Goal: Information Seeking & Learning: Learn about a topic

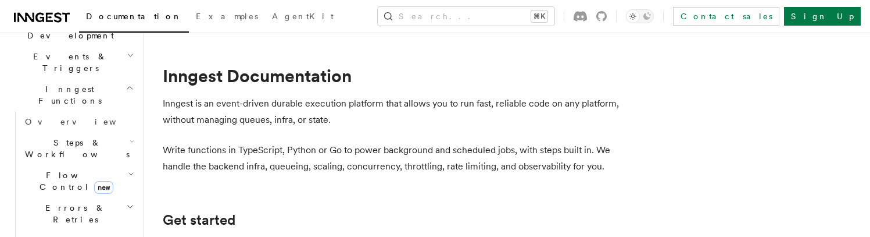
scroll to position [291, 0]
click at [128, 172] on icon "button" at bounding box center [131, 176] width 6 height 9
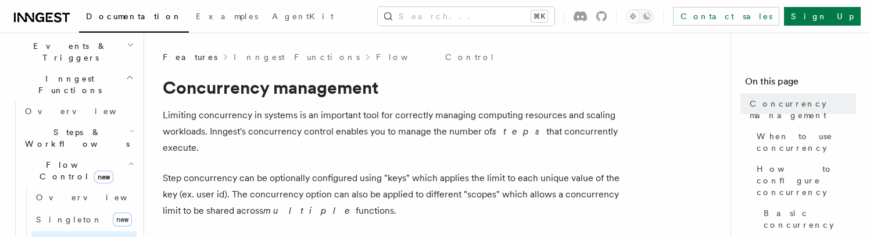
scroll to position [308, 0]
click at [99, 183] on link "Overview" at bounding box center [83, 193] width 105 height 21
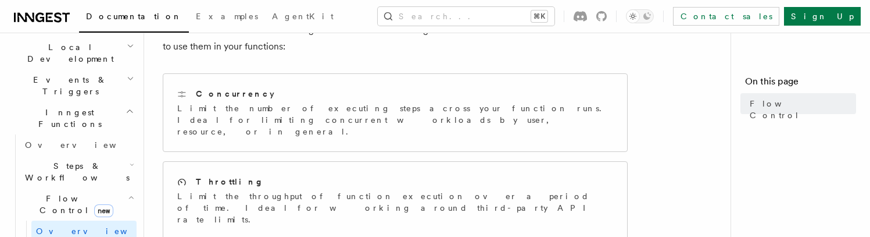
scroll to position [264, 0]
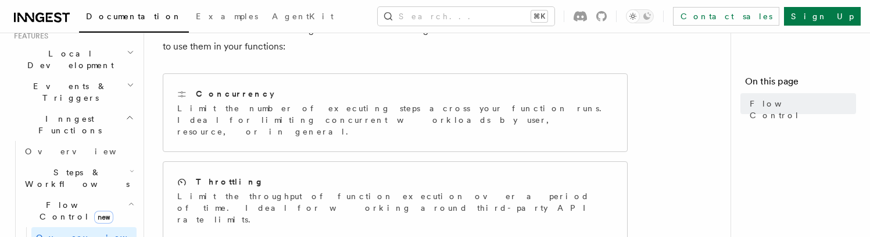
click at [130, 166] on icon "button" at bounding box center [132, 170] width 5 height 9
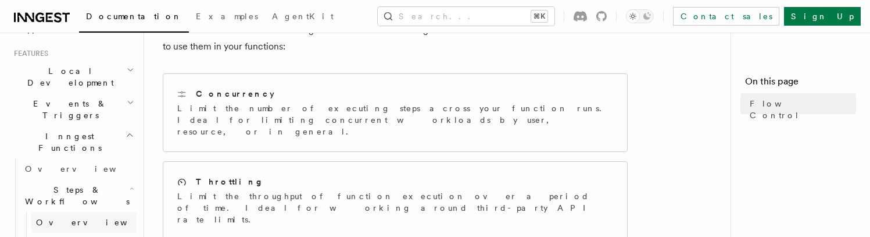
scroll to position [245, 0]
click at [72, 213] on link "Overview" at bounding box center [83, 223] width 105 height 21
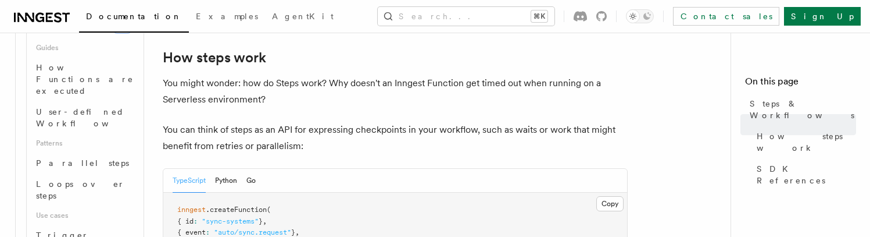
scroll to position [572, 0]
